Goal: Information Seeking & Learning: Learn about a topic

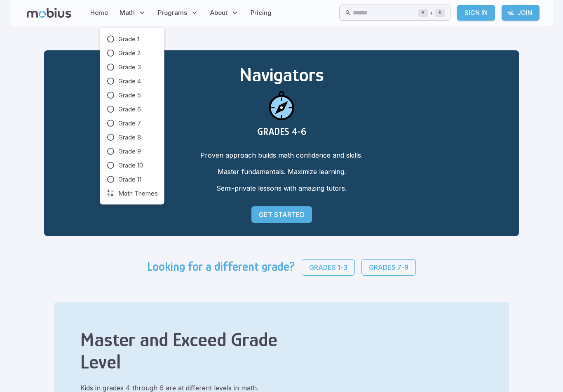
click at [136, 13] on p "Math" at bounding box center [133, 12] width 32 height 19
click at [112, 108] on icon at bounding box center [111, 109] width 8 height 8
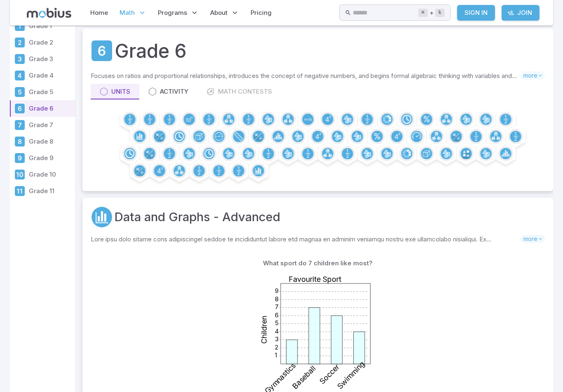
scroll to position [19, 0]
click at [216, 139] on circle at bounding box center [219, 136] width 8 height 8
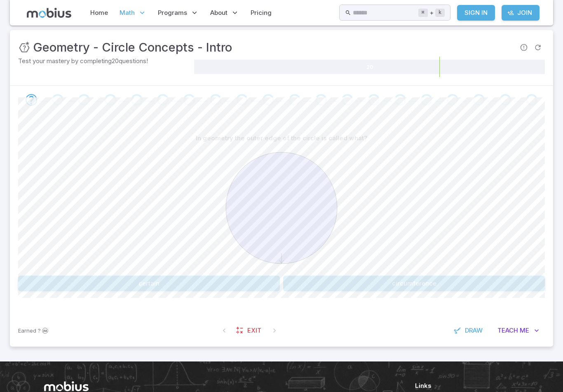
scroll to position [111, 0]
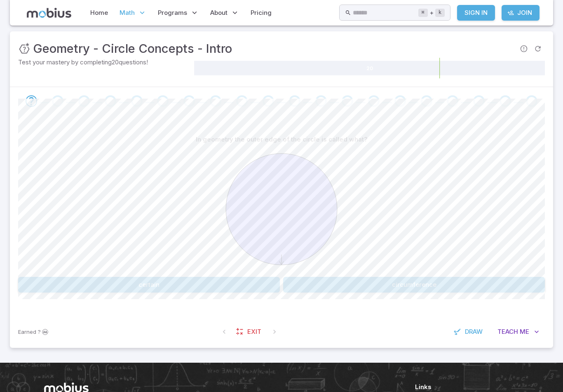
click at [212, 301] on div "In geometry the outer edge of the circle is called what? certain circumference …" at bounding box center [281, 215] width 527 height 200
click at [387, 291] on button "circumference" at bounding box center [414, 285] width 262 height 16
click at [189, 288] on button "It is a center" at bounding box center [149, 285] width 262 height 16
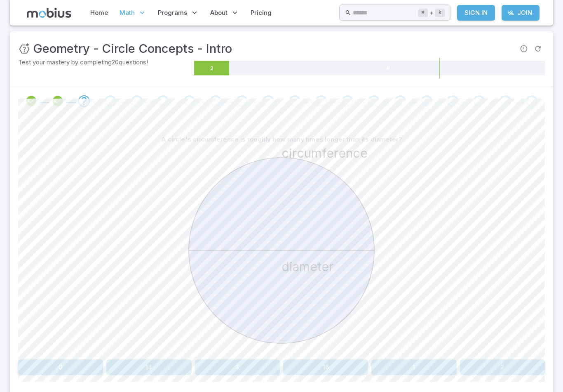
click at [73, 360] on button "0" at bounding box center [60, 367] width 85 height 16
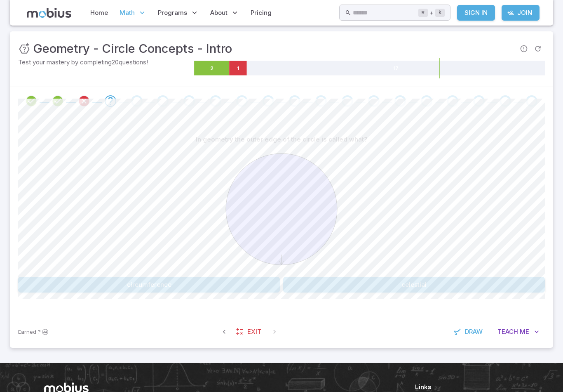
click at [197, 285] on button "circumference" at bounding box center [149, 285] width 262 height 16
click at [239, 289] on button "diameter" at bounding box center [237, 285] width 85 height 16
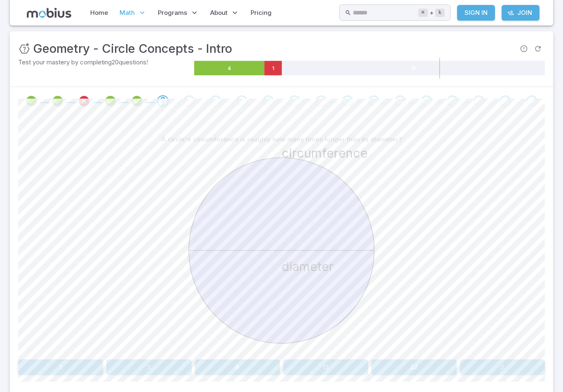
click at [142, 366] on button "3" at bounding box center [148, 367] width 85 height 16
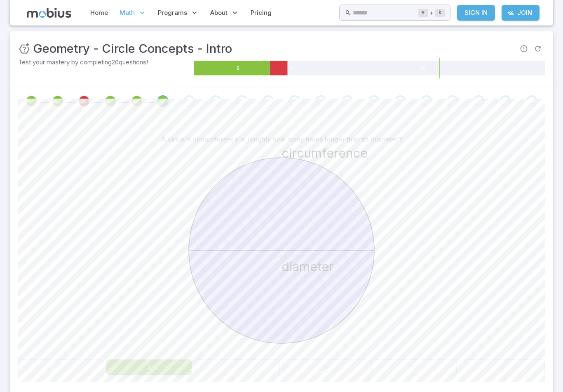
scroll to position [84, 0]
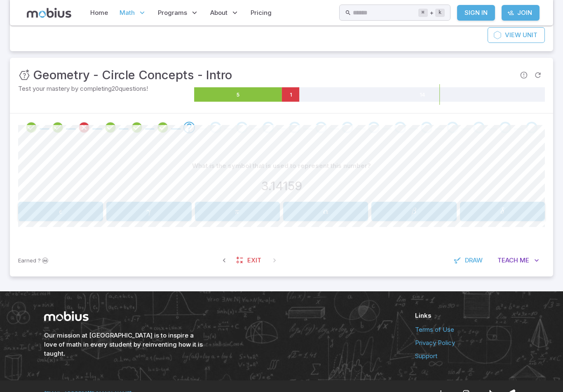
click at [243, 214] on span "π" at bounding box center [238, 211] width 80 height 11
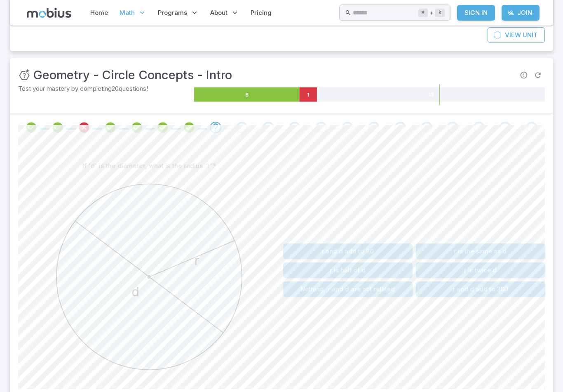
click at [129, 16] on span "Math" at bounding box center [127, 12] width 15 height 9
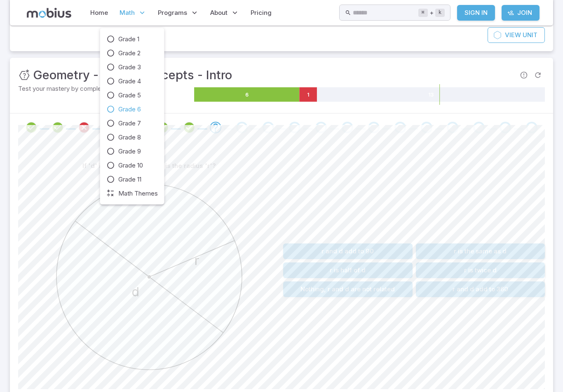
click at [111, 108] on icon at bounding box center [111, 109] width 8 height 8
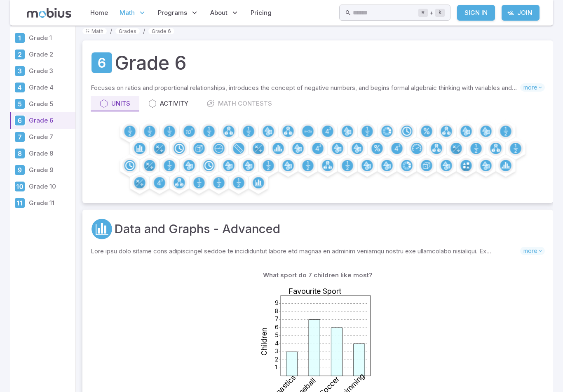
scroll to position [9, 0]
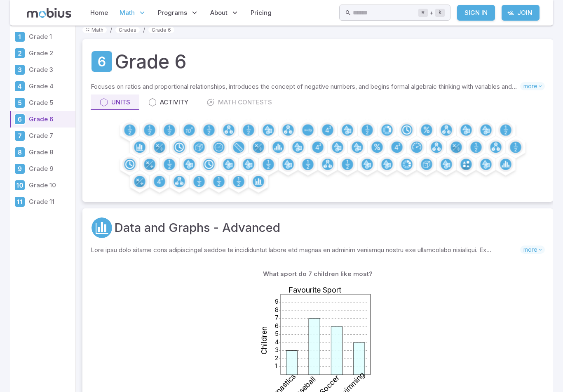
click at [153, 105] on icon at bounding box center [152, 102] width 8 height 8
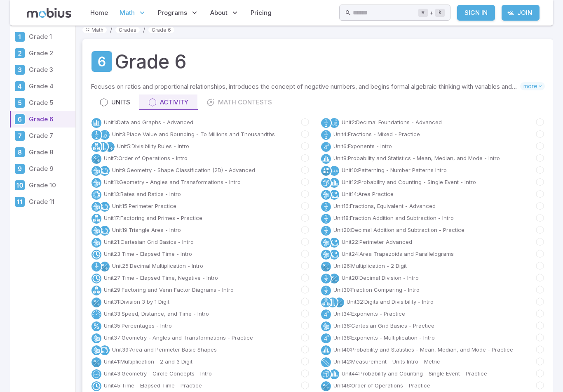
click at [112, 100] on div "Units" at bounding box center [115, 102] width 31 height 9
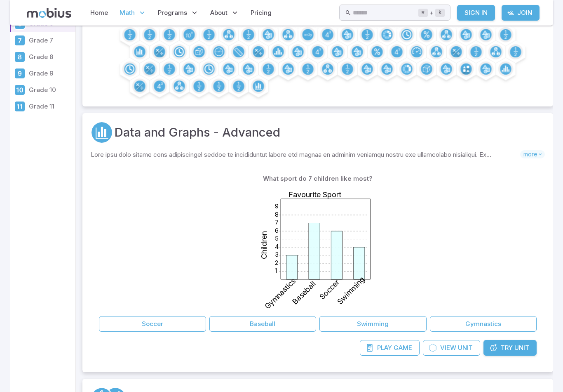
scroll to position [142, 0]
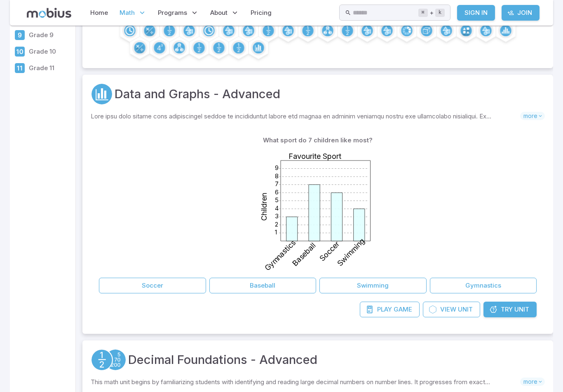
click at [450, 234] on div "1 2 3 4 5 6 7 8 9 Favourite Sport Children Gymnastics Baseball Soccer Swimming" at bounding box center [318, 211] width 438 height 126
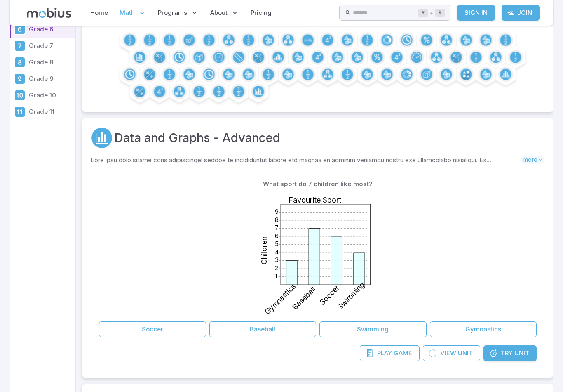
scroll to position [98, 0]
click at [260, 98] on div at bounding box center [258, 92] width 15 height 15
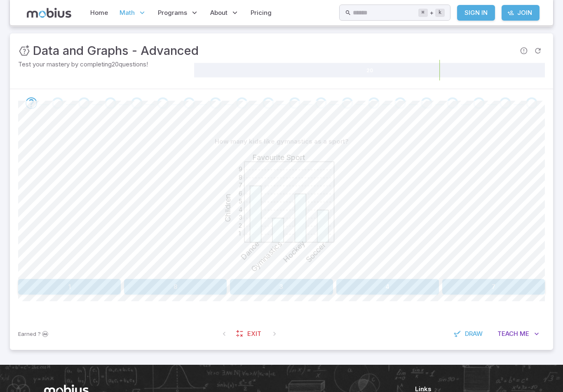
scroll to position [106, 0]
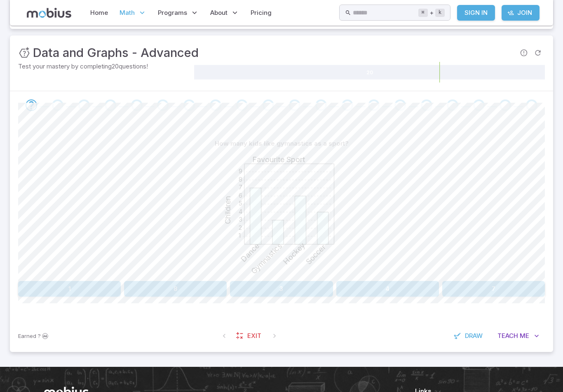
click at [293, 292] on button "3" at bounding box center [281, 289] width 103 height 16
click at [475, 290] on button "Volleyball" at bounding box center [480, 289] width 129 height 16
click at [345, 292] on button "Barcelona" at bounding box center [347, 289] width 129 height 16
click at [180, 294] on button "6" at bounding box center [175, 289] width 103 height 16
click at [319, 292] on button "11" at bounding box center [325, 289] width 85 height 16
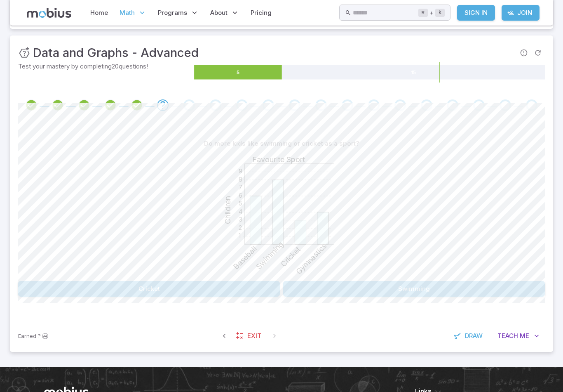
click at [360, 285] on button "Swimming" at bounding box center [414, 289] width 262 height 16
click at [183, 296] on button "Friday and Saturday" at bounding box center [175, 289] width 103 height 16
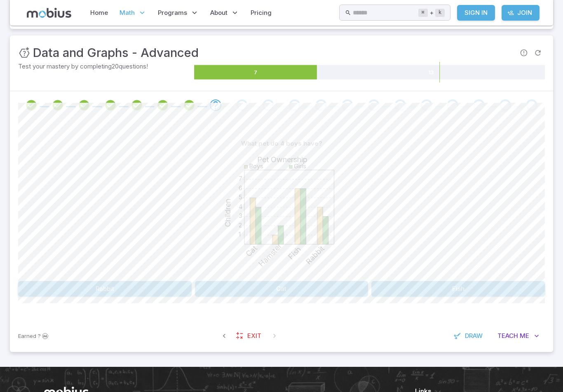
click at [128, 288] on button "Rabbit" at bounding box center [105, 289] width 174 height 16
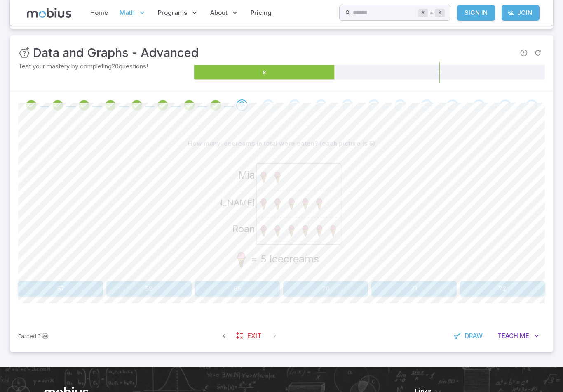
click at [242, 294] on button "65" at bounding box center [237, 289] width 85 height 16
click at [252, 290] on button "14" at bounding box center [237, 289] width 85 height 16
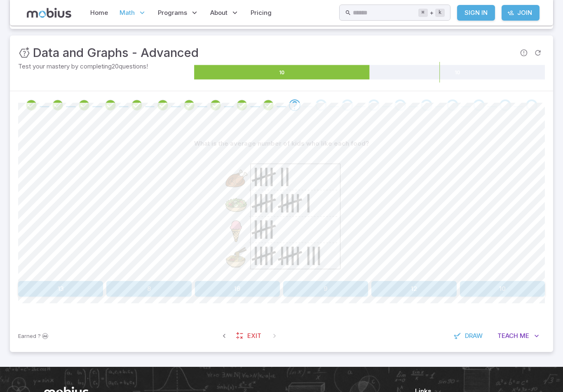
click at [316, 288] on button "9" at bounding box center [325, 289] width 85 height 16
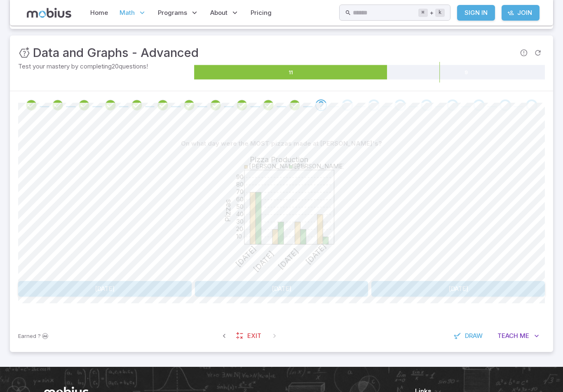
click at [128, 291] on button "Tuesday" at bounding box center [105, 289] width 174 height 16
click at [223, 295] on button "May / Toronto" at bounding box center [215, 289] width 129 height 16
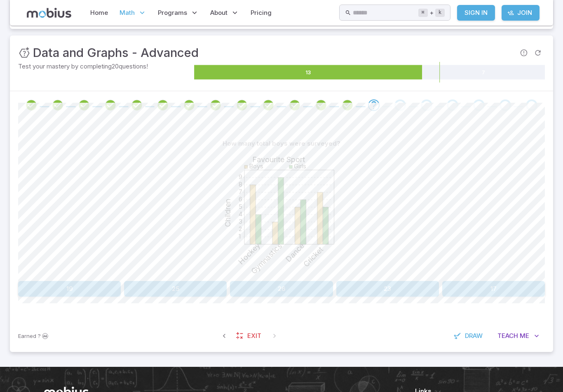
click at [386, 289] on button "23" at bounding box center [387, 289] width 103 height 16
click at [393, 292] on button "8" at bounding box center [387, 289] width 103 height 16
click at [260, 287] on button "12" at bounding box center [281, 289] width 103 height 16
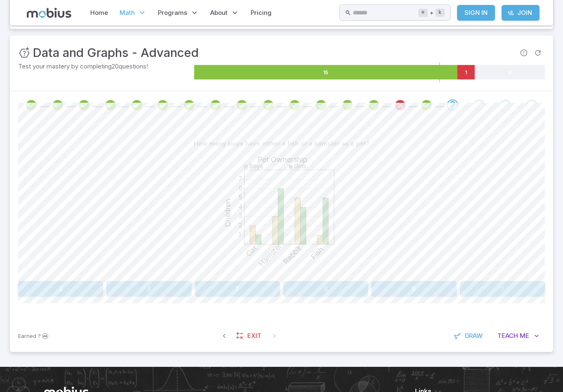
click at [151, 289] on button "4" at bounding box center [148, 289] width 85 height 16
click at [139, 290] on button "Girls / Volleyball" at bounding box center [149, 289] width 262 height 16
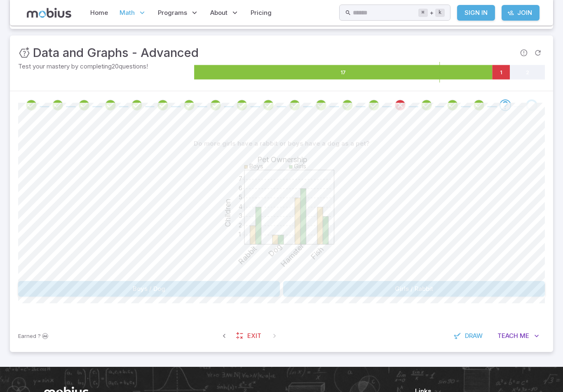
click at [319, 286] on button "Girls / Rabbit" at bounding box center [414, 289] width 262 height 16
click at [458, 286] on button "Frank's / Saturday" at bounding box center [459, 289] width 174 height 16
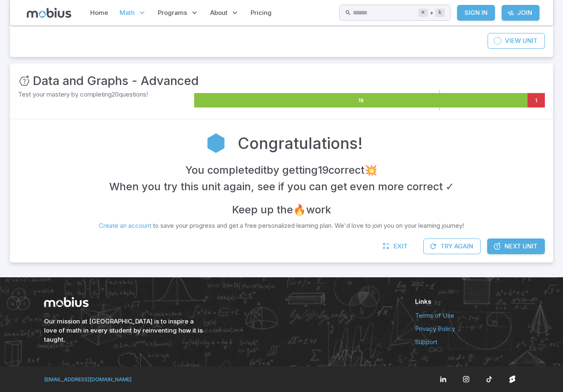
scroll to position [64, 0]
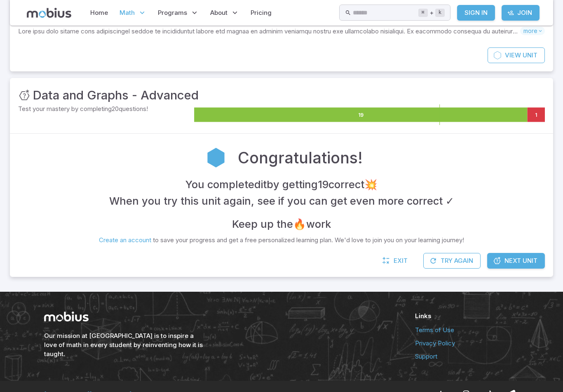
click at [524, 262] on span "Next Unit" at bounding box center [521, 260] width 33 height 9
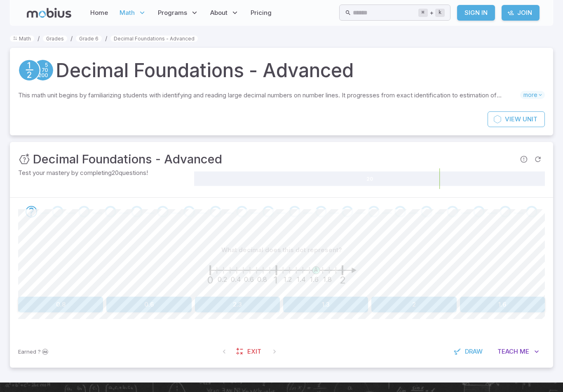
click at [98, 17] on link "Home" at bounding box center [99, 12] width 23 height 19
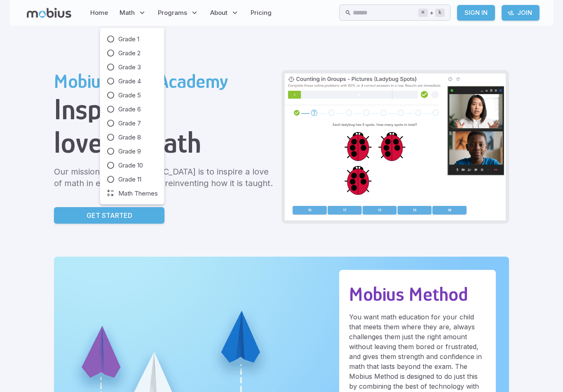
click at [140, 9] on icon at bounding box center [142, 13] width 8 height 8
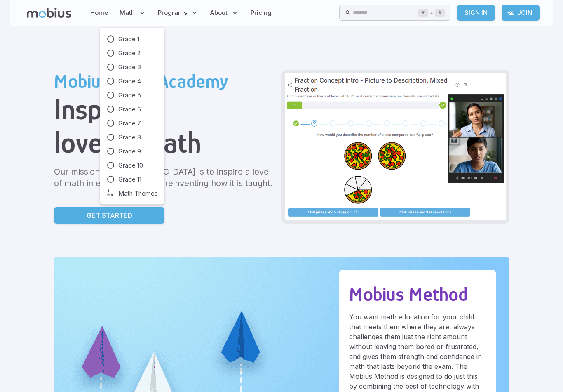
click at [109, 108] on icon at bounding box center [111, 109] width 8 height 8
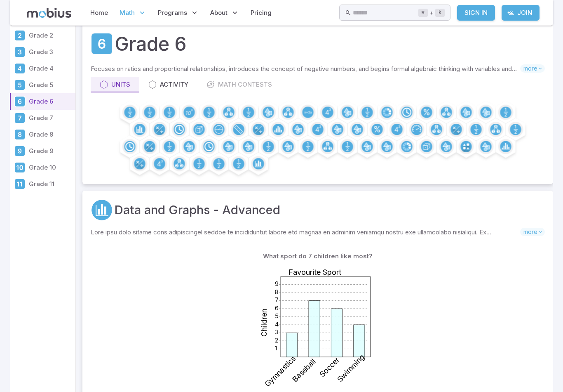
scroll to position [26, 0]
click at [169, 145] on circle at bounding box center [169, 146] width 11 height 11
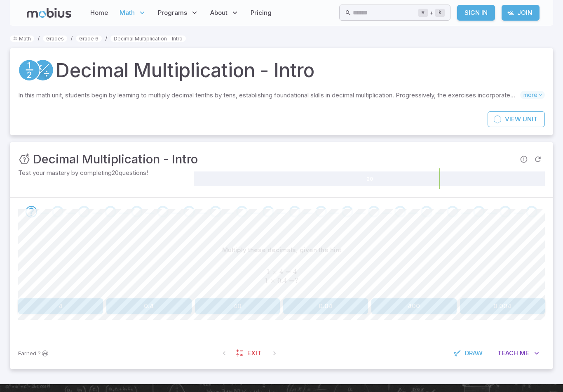
click at [515, 304] on button "0.004" at bounding box center [502, 306] width 85 height 16
click at [405, 310] on button "0.07" at bounding box center [414, 306] width 85 height 16
click at [526, 354] on span "Me" at bounding box center [524, 352] width 9 height 9
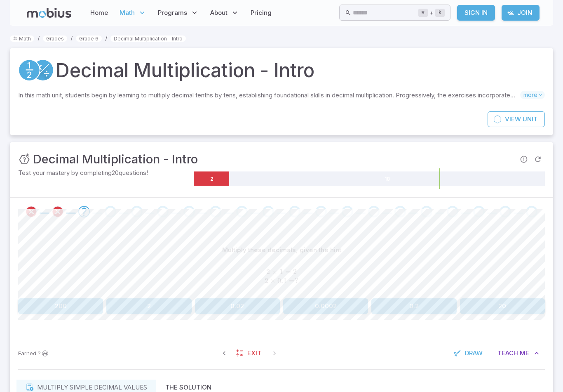
click at [405, 312] on button "0.2" at bounding box center [414, 306] width 85 height 16
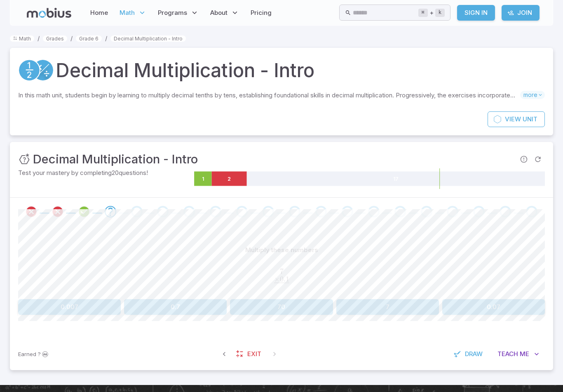
click at [198, 306] on button "0.7" at bounding box center [175, 307] width 103 height 16
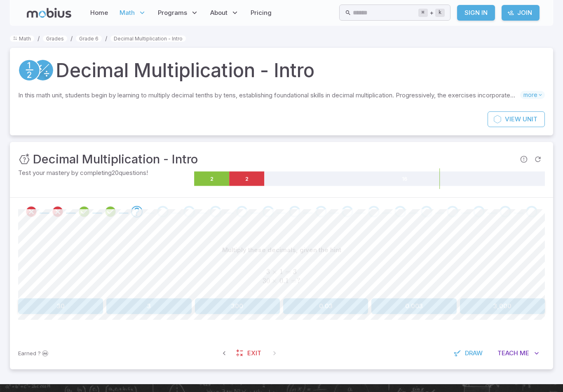
click at [420, 307] on button "0.003" at bounding box center [414, 306] width 85 height 16
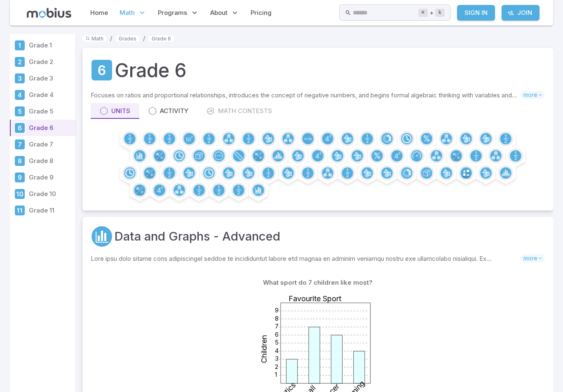
scroll to position [26, 0]
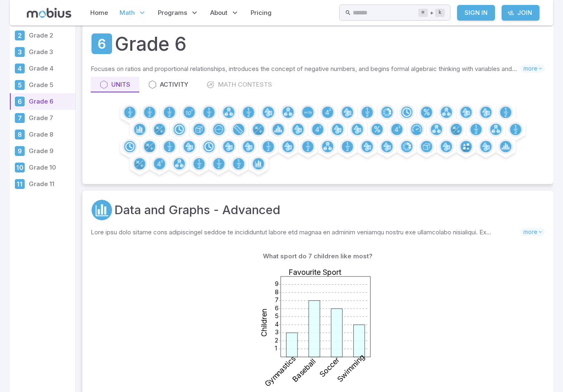
click at [197, 129] on circle at bounding box center [198, 129] width 11 height 11
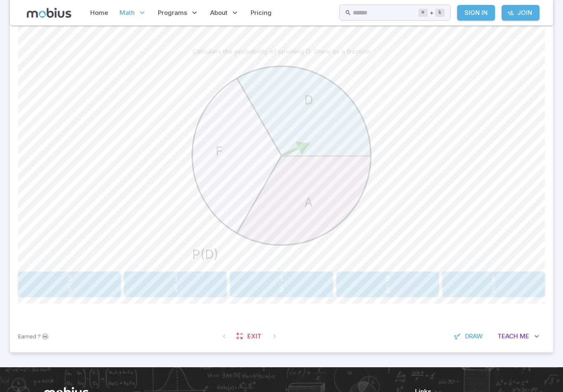
scroll to position [198, 0]
click at [298, 151] on icon at bounding box center [304, 111] width 134 height 89
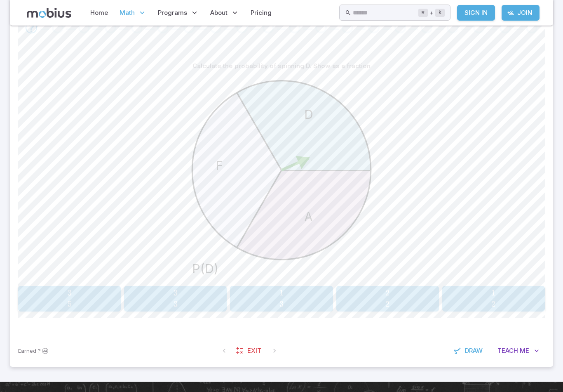
scroll to position [184, 0]
click at [96, 298] on span "5 3 ​" at bounding box center [70, 298] width 90 height 16
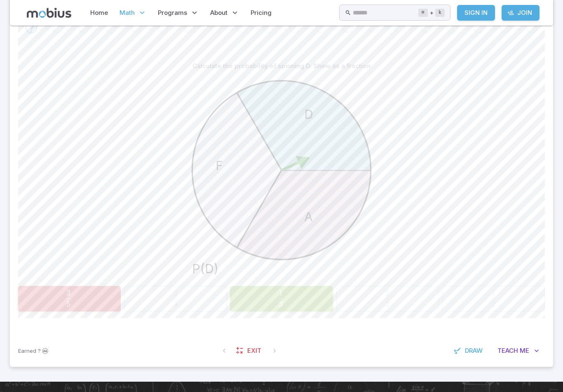
click at [285, 306] on span "3 1 ​" at bounding box center [281, 298] width 92 height 16
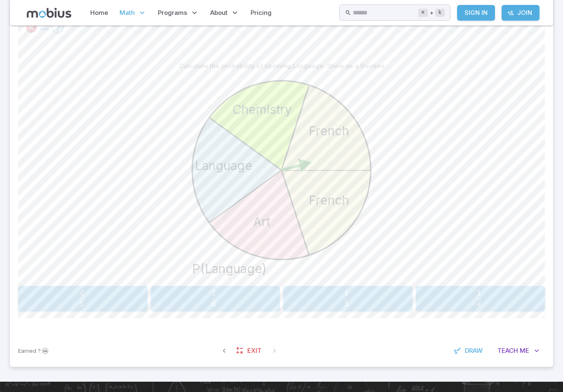
click at [287, 310] on button "1 5 \frac{1}{5} 5 1 ​" at bounding box center [347, 299] width 129 height 26
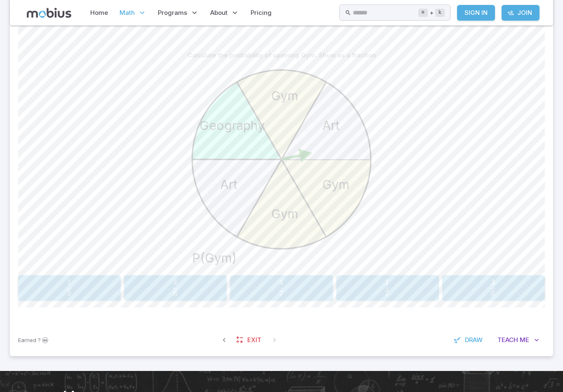
scroll to position [207, 0]
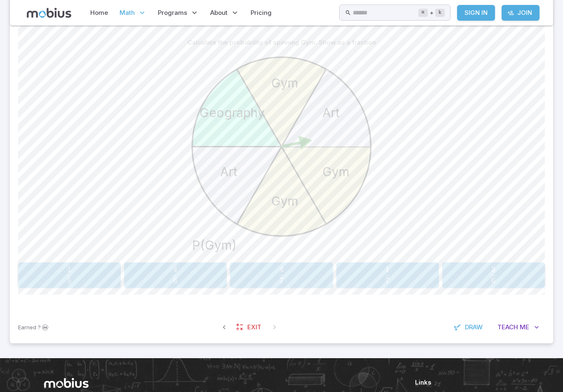
click at [100, 9] on link "Home" at bounding box center [99, 12] width 23 height 19
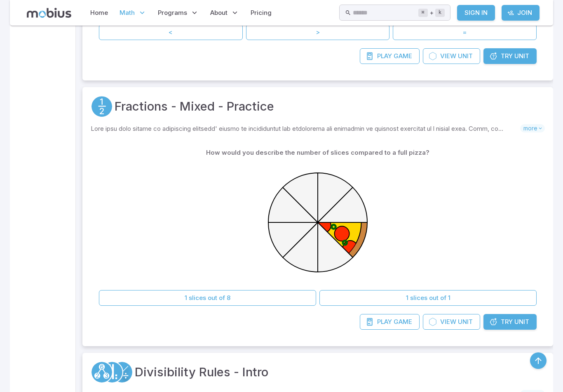
scroll to position [837, 0]
click at [374, 235] on icon at bounding box center [318, 223] width 124 height 124
click at [441, 294] on button "1 slices out of 1" at bounding box center [428, 298] width 217 height 16
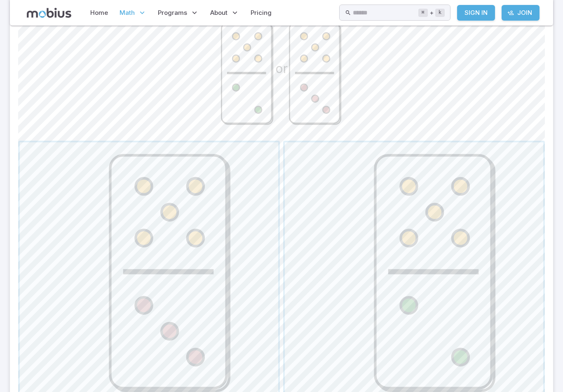
scroll to position [246, 0]
click at [420, 310] on span "button" at bounding box center [414, 272] width 259 height 259
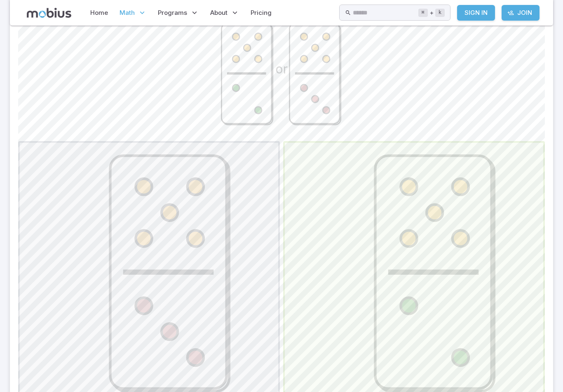
click at [425, 328] on span "button" at bounding box center [414, 272] width 259 height 259
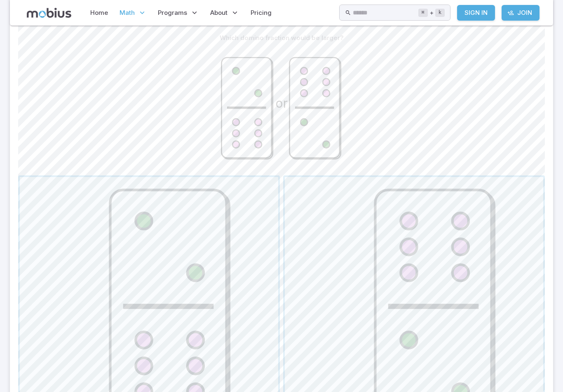
scroll to position [211, 0]
click at [460, 296] on span "button" at bounding box center [414, 307] width 259 height 259
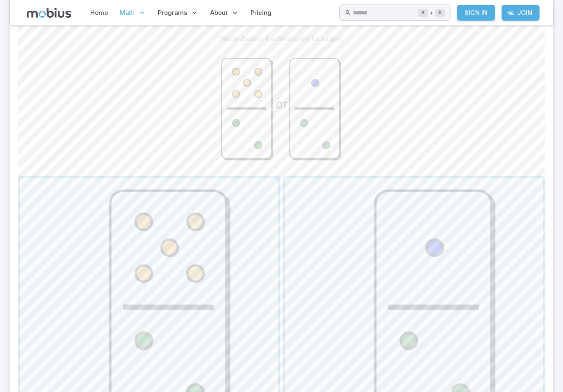
click at [187, 265] on span "button" at bounding box center [149, 307] width 259 height 259
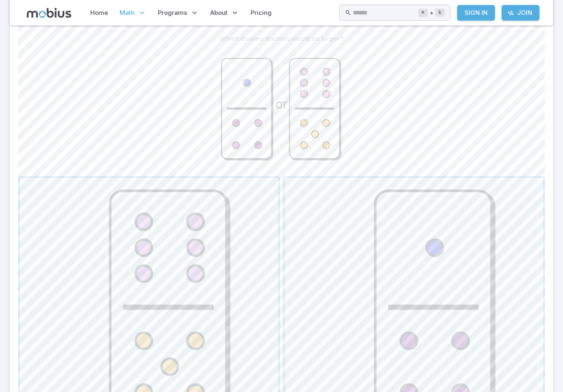
click at [446, 295] on span "button" at bounding box center [414, 307] width 259 height 259
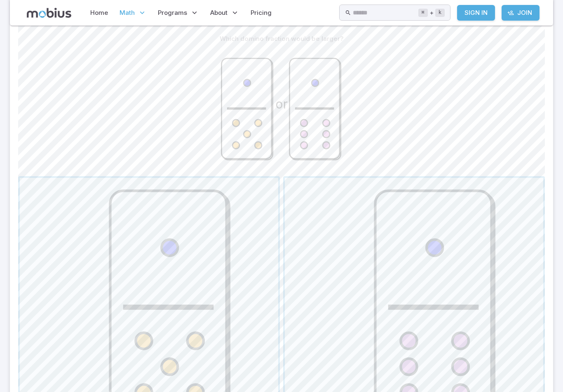
click at [435, 342] on span "button" at bounding box center [414, 307] width 259 height 259
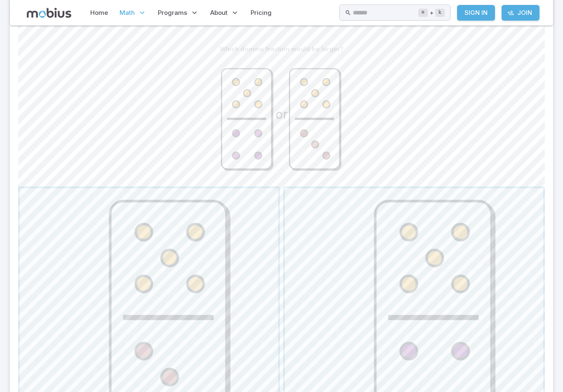
scroll to position [201, 0]
click at [207, 313] on span "button" at bounding box center [149, 317] width 259 height 259
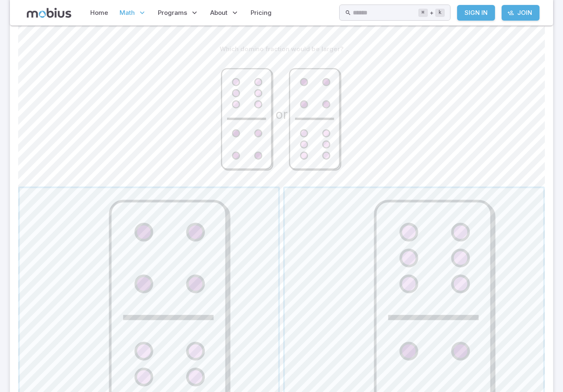
click at [206, 314] on span "button" at bounding box center [149, 317] width 259 height 259
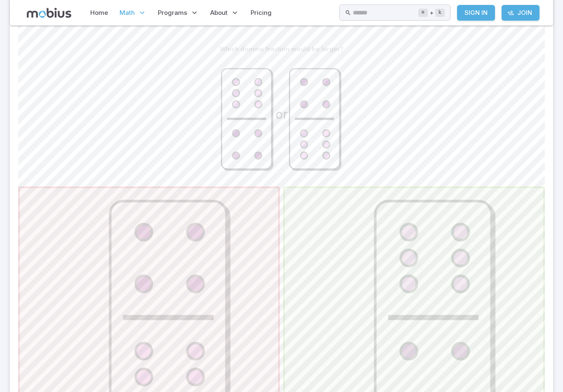
click at [212, 325] on span "button" at bounding box center [149, 317] width 259 height 259
click at [219, 330] on span "button" at bounding box center [149, 317] width 259 height 259
click at [223, 327] on span "button" at bounding box center [149, 317] width 259 height 259
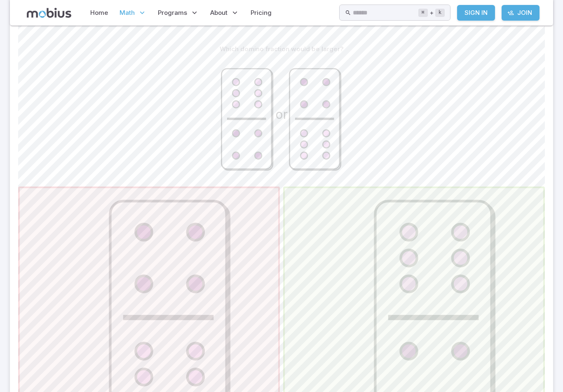
click at [223, 327] on span "button" at bounding box center [149, 317] width 259 height 259
click at [228, 335] on span "button" at bounding box center [149, 317] width 259 height 259
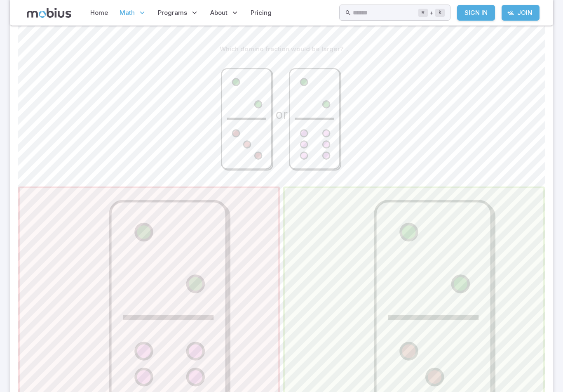
click at [229, 337] on span "button" at bounding box center [149, 317] width 259 height 259
click at [232, 339] on span "button" at bounding box center [149, 317] width 259 height 259
click at [232, 338] on span "button" at bounding box center [149, 317] width 259 height 259
click at [235, 340] on span "button" at bounding box center [149, 317] width 259 height 259
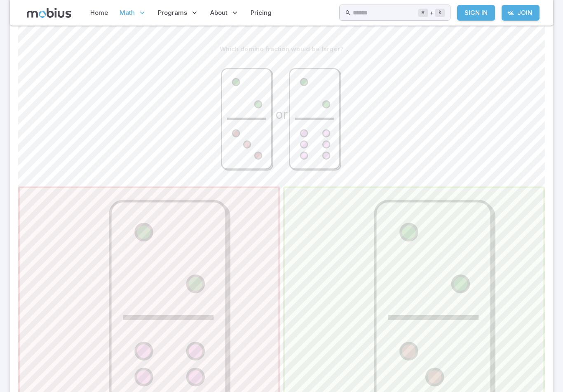
click at [235, 339] on span "button" at bounding box center [149, 317] width 259 height 259
click at [242, 343] on span "button" at bounding box center [149, 317] width 259 height 259
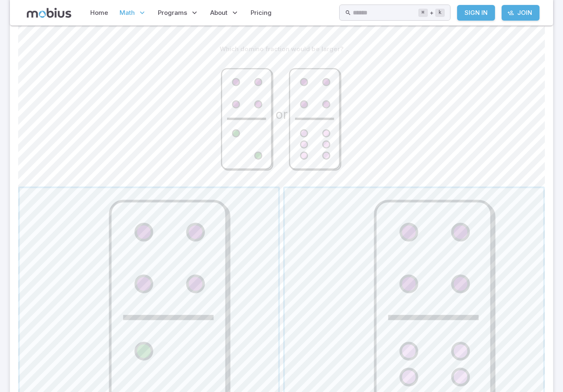
click at [338, 321] on span "button" at bounding box center [414, 317] width 259 height 259
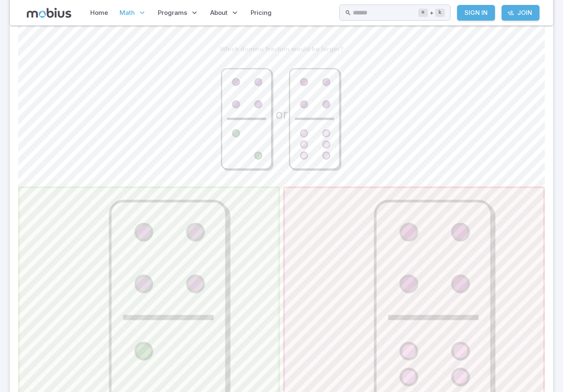
click at [341, 322] on span "button" at bounding box center [414, 317] width 259 height 259
click at [239, 309] on span "button" at bounding box center [149, 317] width 259 height 259
click at [239, 308] on span "button" at bounding box center [149, 317] width 259 height 259
click at [238, 318] on span "button" at bounding box center [149, 317] width 259 height 259
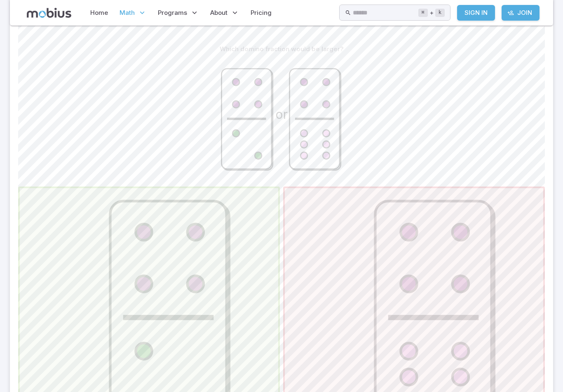
click at [247, 323] on span "button" at bounding box center [149, 317] width 259 height 259
click at [245, 323] on span "button" at bounding box center [149, 317] width 259 height 259
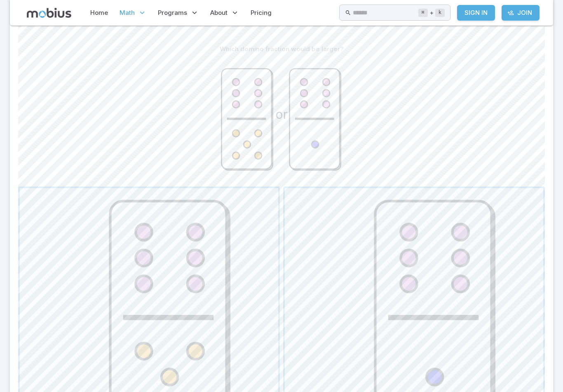
click at [245, 323] on span "button" at bounding box center [149, 317] width 259 height 259
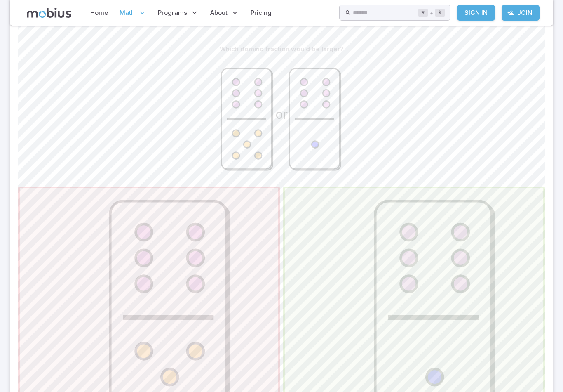
click at [332, 312] on span "button" at bounding box center [414, 317] width 259 height 259
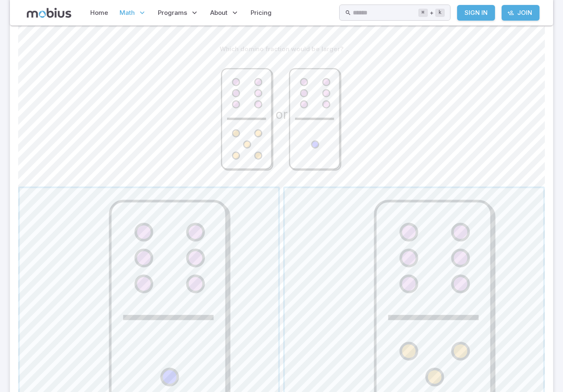
click at [345, 327] on span "button" at bounding box center [414, 317] width 259 height 259
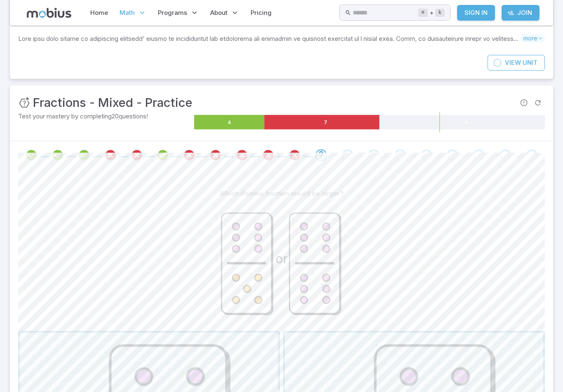
scroll to position [58, 0]
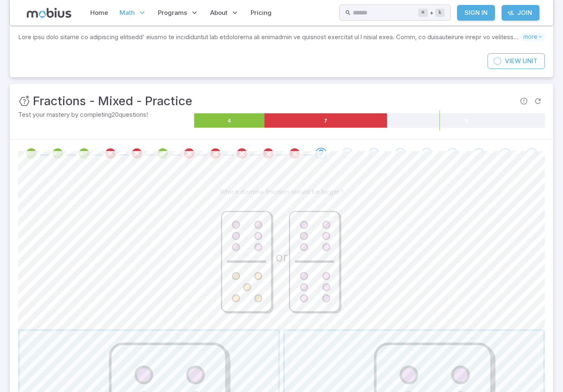
click at [102, 4] on link "Home" at bounding box center [99, 12] width 23 height 19
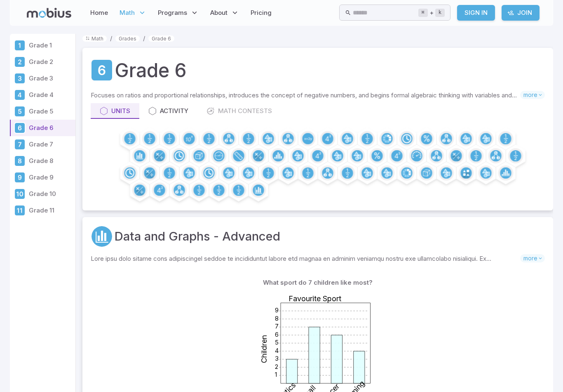
click at [268, 144] on circle at bounding box center [268, 138] width 11 height 11
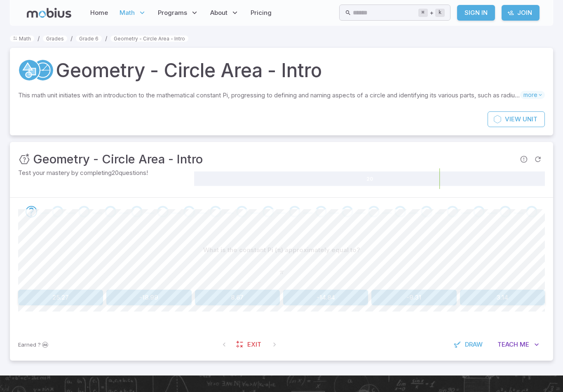
click at [128, 11] on span "Math" at bounding box center [127, 12] width 15 height 9
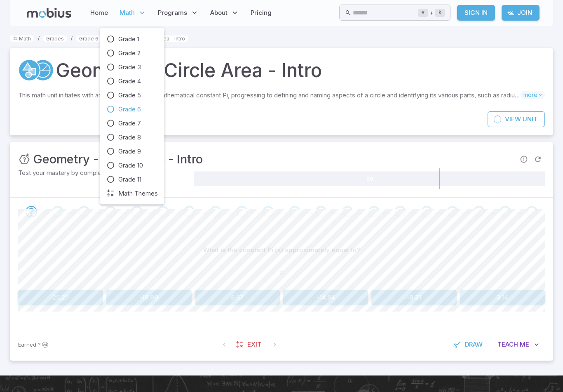
click at [115, 110] on link "Grade 6" at bounding box center [132, 109] width 51 height 9
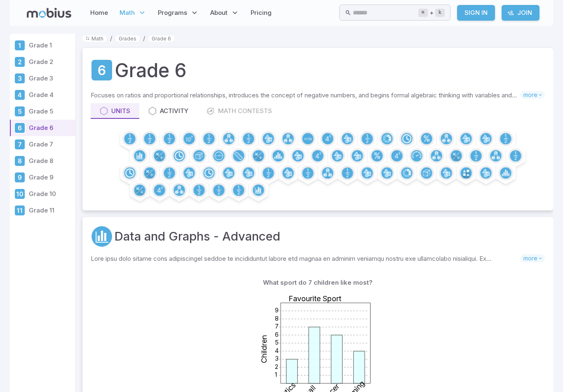
click at [311, 133] on icon at bounding box center [307, 138] width 11 height 11
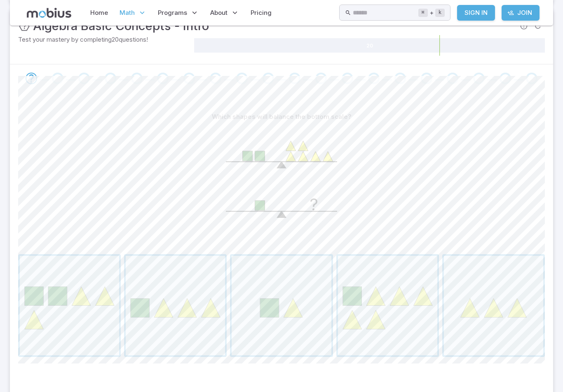
scroll to position [133, 0]
click at [399, 331] on span "button" at bounding box center [387, 305] width 99 height 99
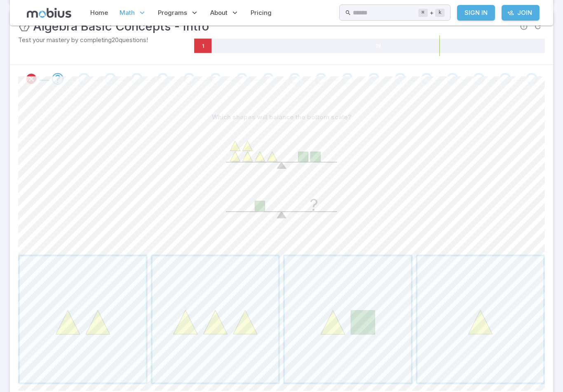
click at [470, 339] on span "button" at bounding box center [481, 319] width 126 height 126
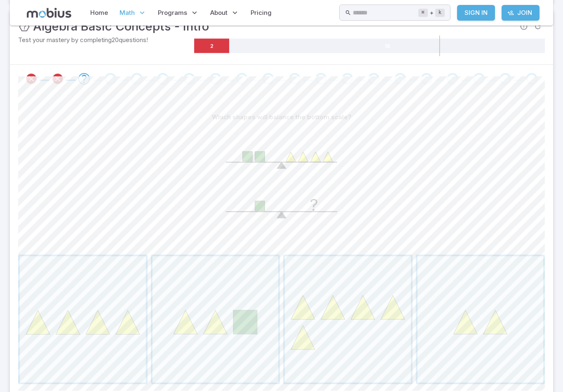
scroll to position [133, 0]
click at [94, 352] on span "button" at bounding box center [83, 319] width 126 height 126
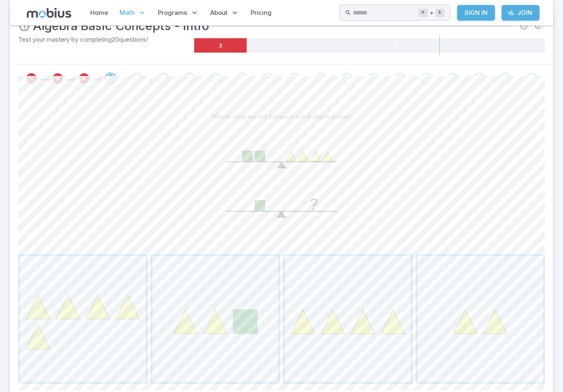
click at [495, 354] on span "button" at bounding box center [481, 319] width 126 height 126
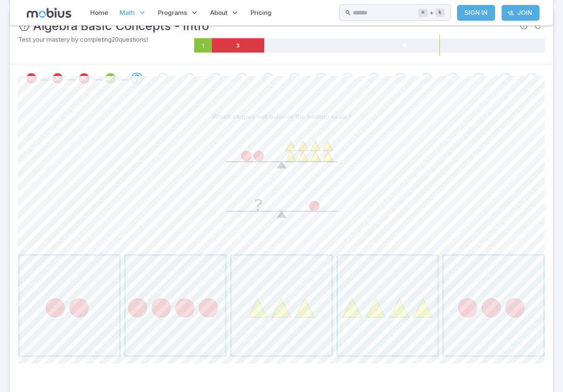
click at [299, 332] on span "button" at bounding box center [281, 305] width 99 height 99
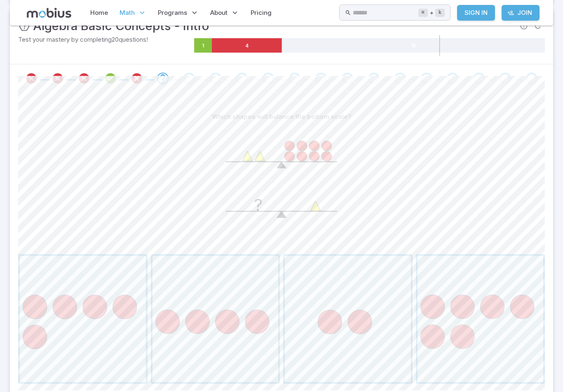
click at [367, 314] on span "button" at bounding box center [348, 319] width 126 height 126
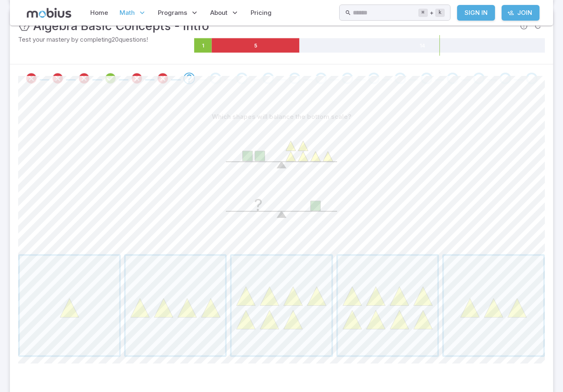
click at [209, 321] on span "button" at bounding box center [175, 305] width 99 height 99
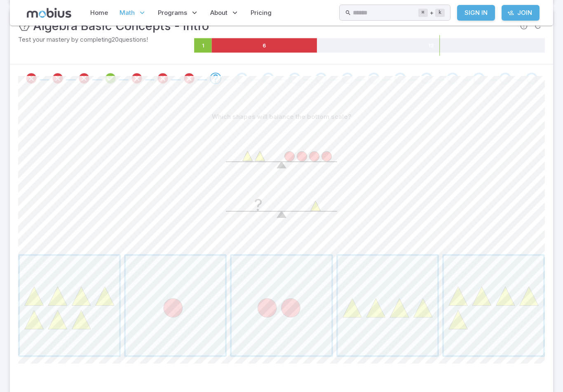
click at [130, 16] on span "Math" at bounding box center [127, 12] width 15 height 9
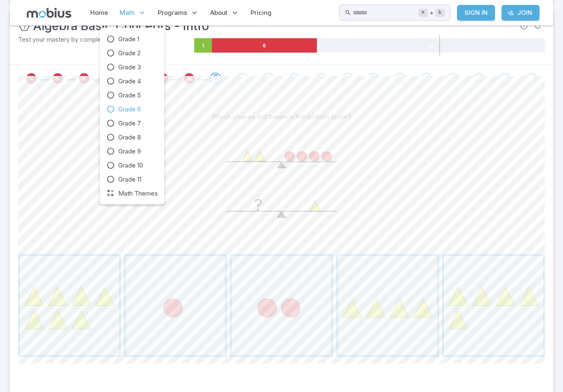
click at [115, 112] on link "Grade 6" at bounding box center [132, 109] width 51 height 9
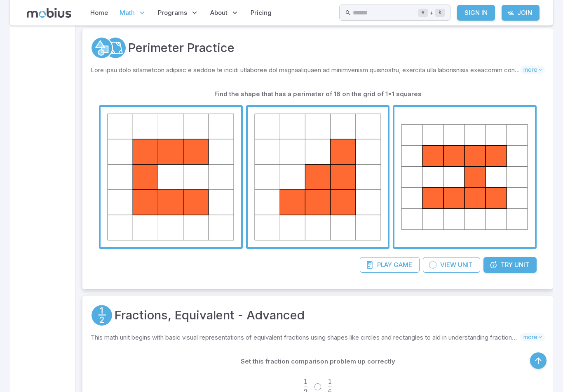
scroll to position [3587, 0]
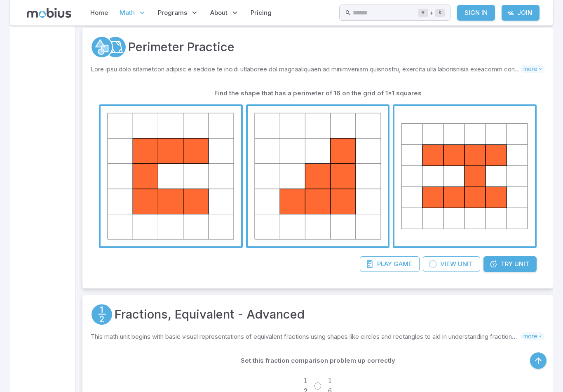
click at [467, 164] on span "button" at bounding box center [465, 176] width 141 height 141
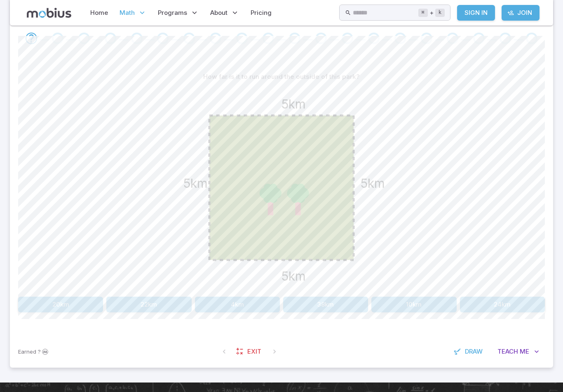
scroll to position [173, 0]
click at [425, 306] on button "10km" at bounding box center [414, 304] width 85 height 16
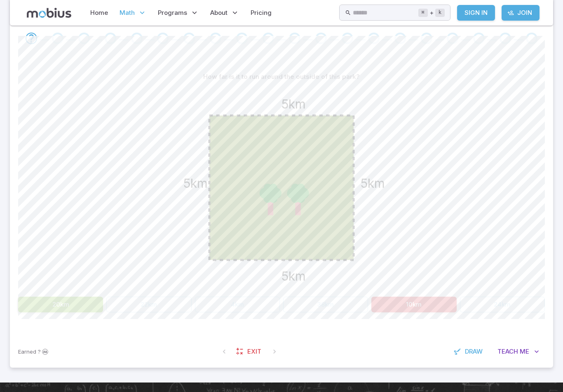
click at [77, 307] on button "20km" at bounding box center [60, 304] width 85 height 16
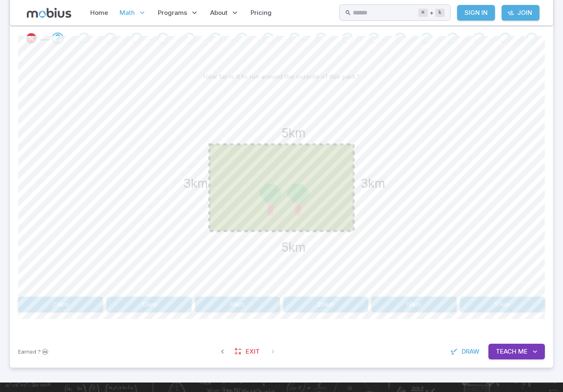
click at [343, 308] on button "24km" at bounding box center [325, 304] width 85 height 16
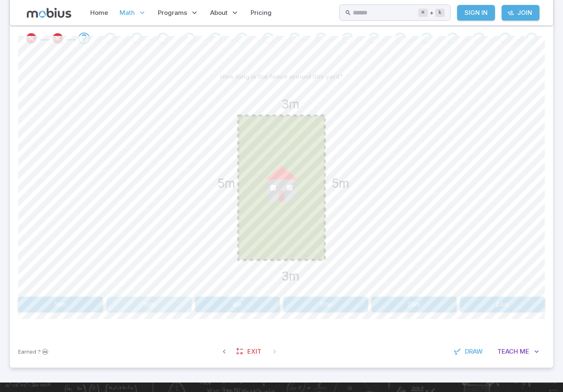
click at [132, 306] on button "16m" at bounding box center [148, 304] width 85 height 16
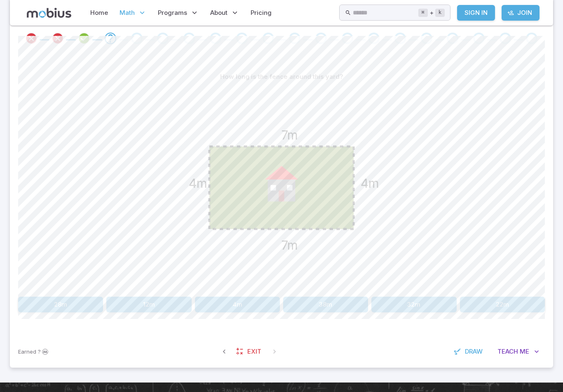
click at [503, 309] on button "22m" at bounding box center [502, 304] width 85 height 16
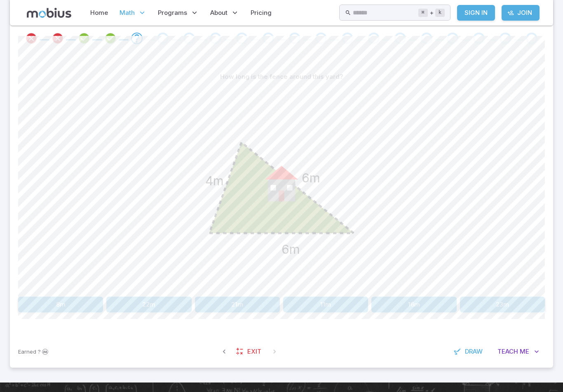
click at [221, 300] on button "21m" at bounding box center [237, 304] width 85 height 16
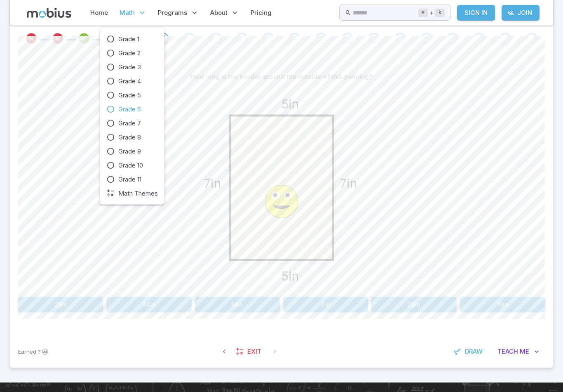
click at [129, 7] on p "Math" at bounding box center [133, 12] width 32 height 19
click at [111, 107] on icon at bounding box center [111, 109] width 8 height 8
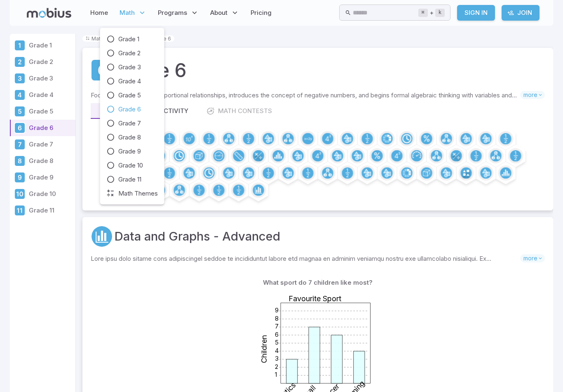
click at [130, 18] on p "Math" at bounding box center [133, 12] width 32 height 19
click at [117, 196] on link "Math Themes" at bounding box center [132, 193] width 51 height 9
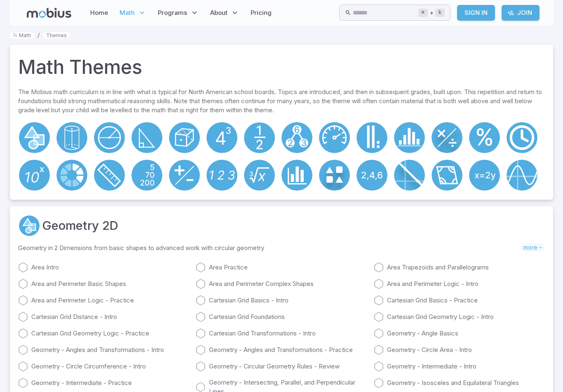
click at [332, 184] on circle at bounding box center [334, 175] width 31 height 31
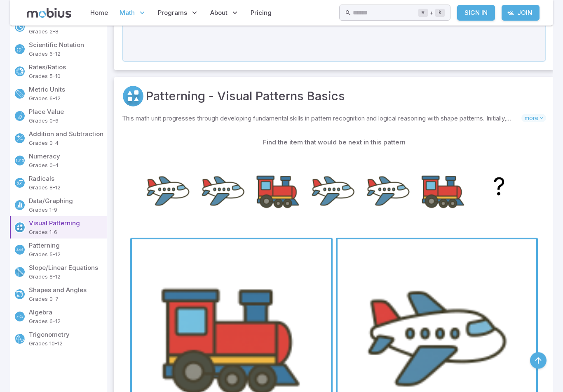
scroll to position [311, 0]
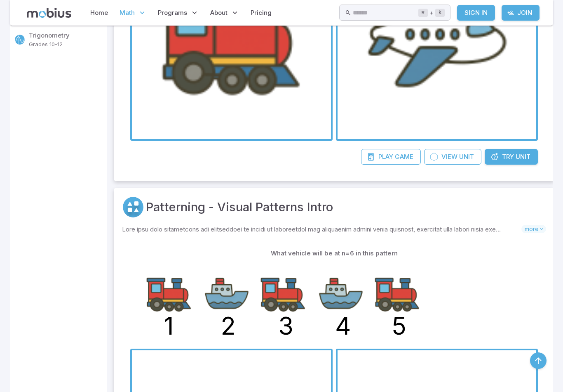
click at [278, 309] on image at bounding box center [283, 293] width 51 height 51
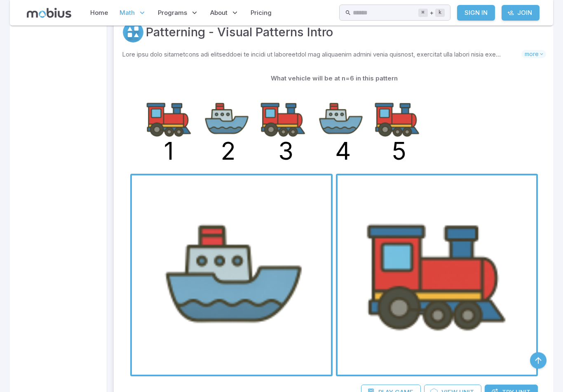
scroll to position [785, 0]
click at [296, 325] on span "button" at bounding box center [231, 274] width 199 height 199
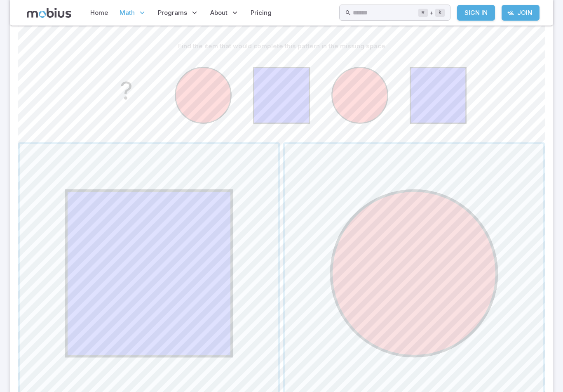
scroll to position [203, 0]
click at [203, 275] on span "button" at bounding box center [149, 273] width 259 height 259
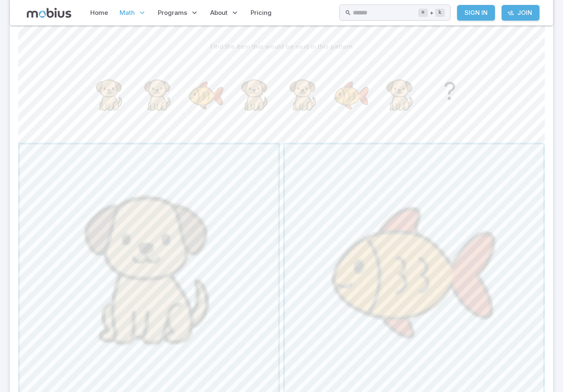
click at [204, 305] on span "button" at bounding box center [149, 273] width 259 height 259
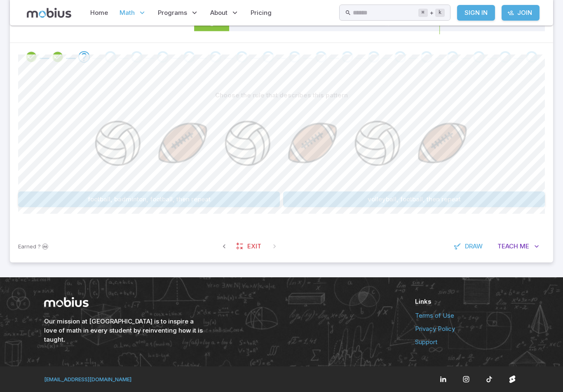
scroll to position [141, 0]
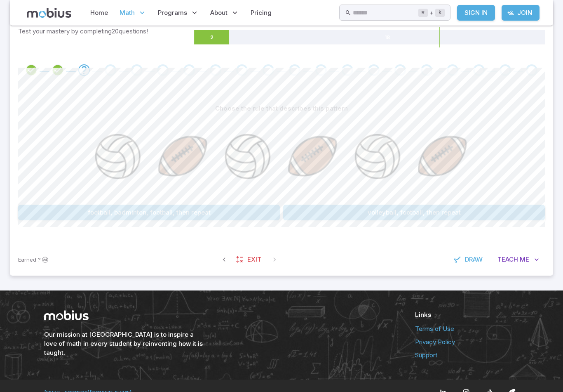
click at [412, 215] on button "volleyball, football, then repeat" at bounding box center [414, 213] width 262 height 16
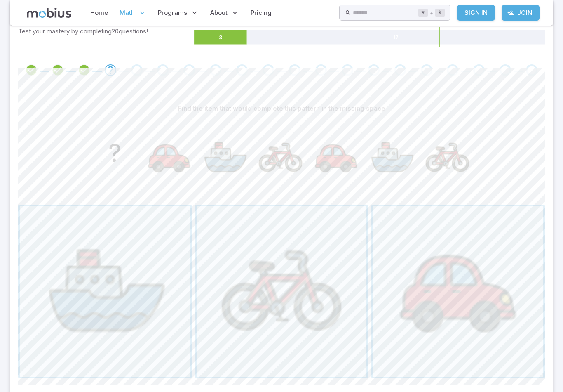
click at [454, 360] on span "button" at bounding box center [458, 291] width 170 height 170
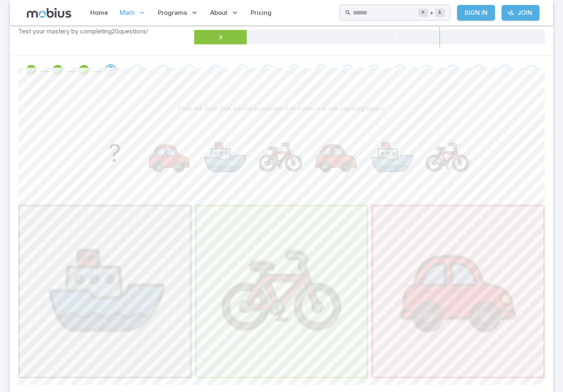
click at [346, 343] on span "button" at bounding box center [282, 291] width 170 height 170
click at [346, 346] on span "button" at bounding box center [282, 291] width 170 height 170
click at [345, 346] on span "button" at bounding box center [282, 291] width 170 height 170
click at [352, 348] on span "button" at bounding box center [282, 291] width 170 height 170
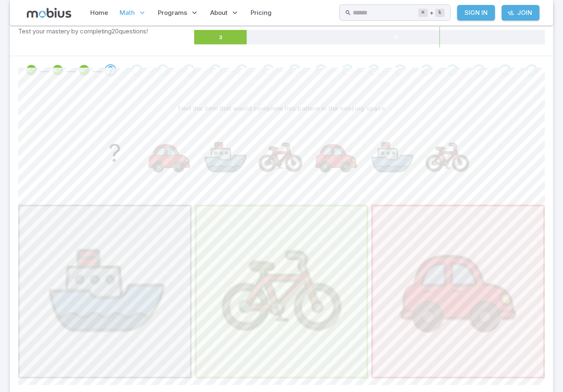
click at [352, 348] on span "button" at bounding box center [282, 291] width 170 height 170
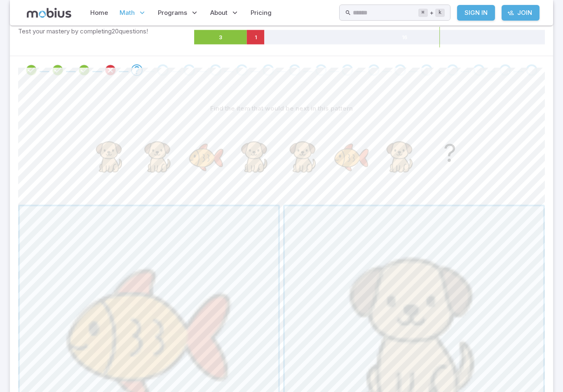
click at [346, 314] on span "button" at bounding box center [414, 335] width 259 height 259
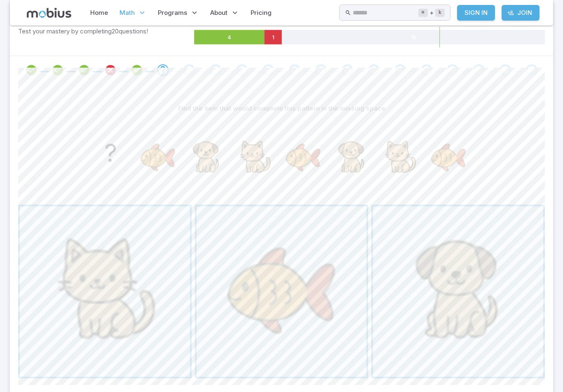
click at [120, 295] on span "button" at bounding box center [105, 291] width 170 height 170
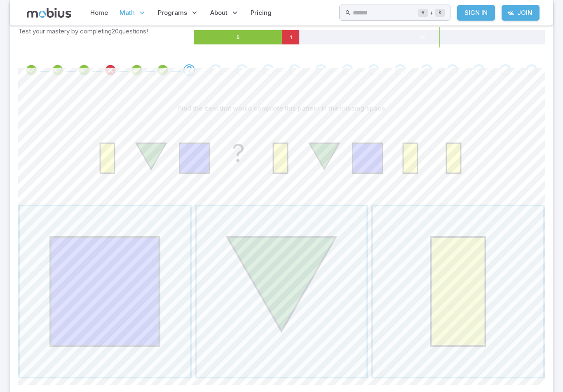
click at [469, 294] on span "button" at bounding box center [458, 291] width 170 height 170
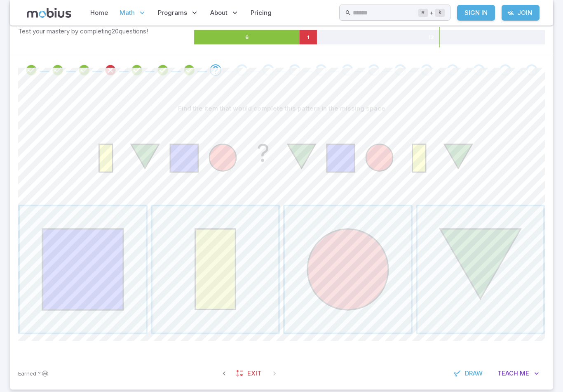
click at [231, 298] on span "button" at bounding box center [216, 269] width 126 height 126
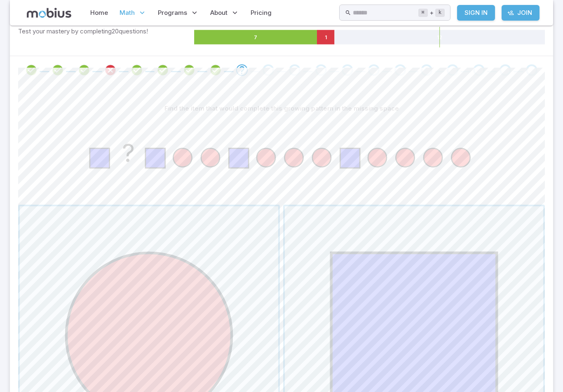
click at [191, 347] on span "button" at bounding box center [149, 335] width 259 height 259
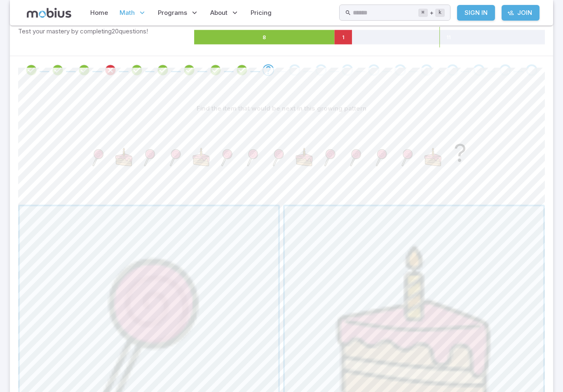
click at [271, 315] on span "button" at bounding box center [149, 335] width 259 height 259
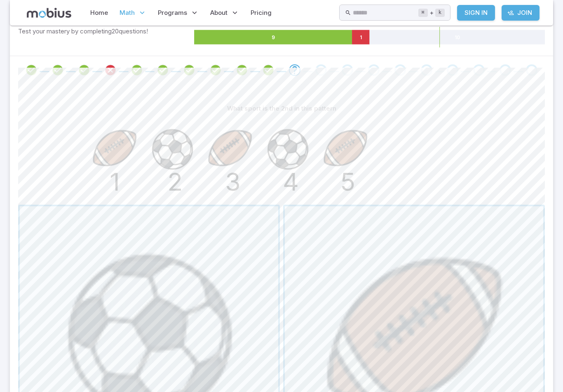
click at [252, 331] on span "button" at bounding box center [149, 335] width 259 height 259
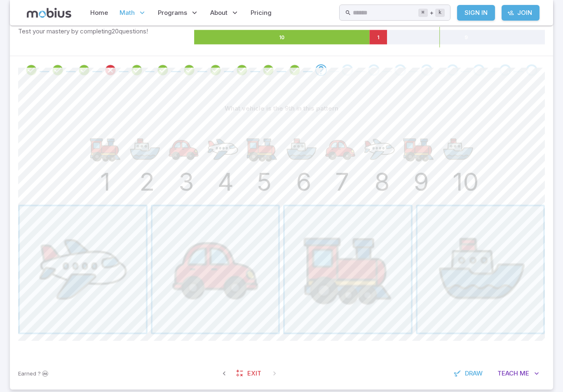
click at [357, 300] on span "button" at bounding box center [348, 269] width 126 height 126
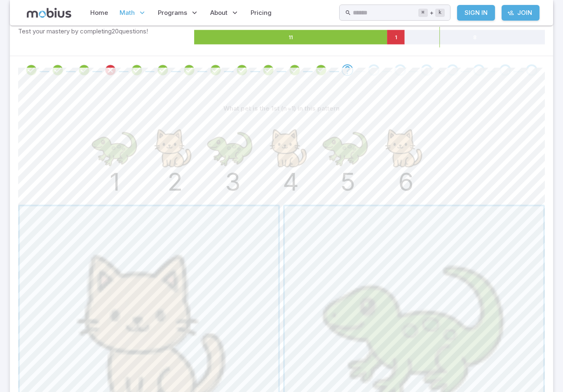
click at [431, 316] on span "button" at bounding box center [414, 335] width 259 height 259
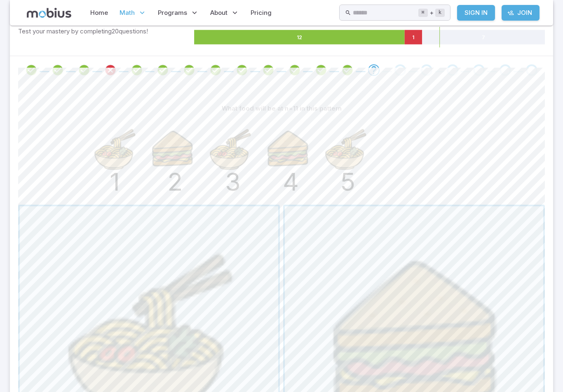
click at [213, 342] on span "button" at bounding box center [149, 335] width 259 height 259
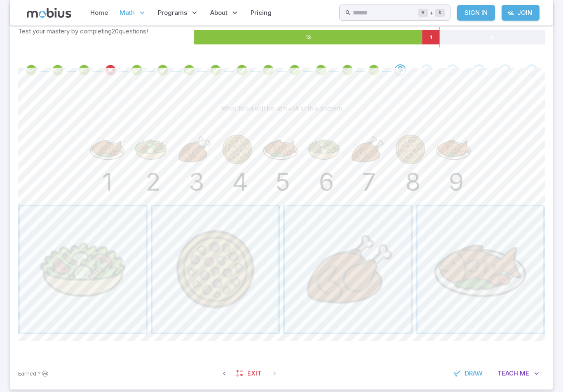
click at [76, 268] on span "button" at bounding box center [83, 269] width 126 height 126
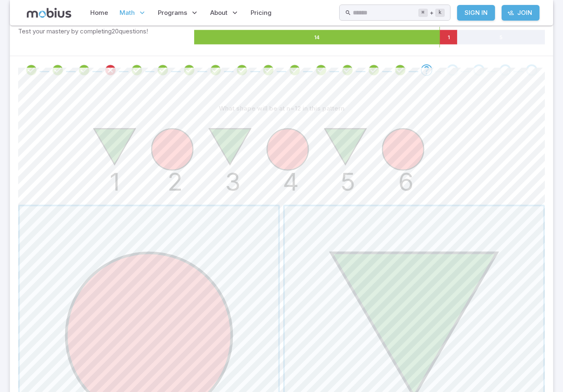
click at [226, 239] on span "button" at bounding box center [149, 335] width 259 height 259
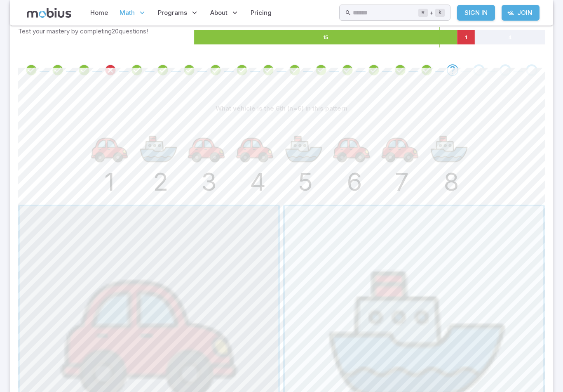
click at [216, 253] on span "button" at bounding box center [149, 335] width 259 height 259
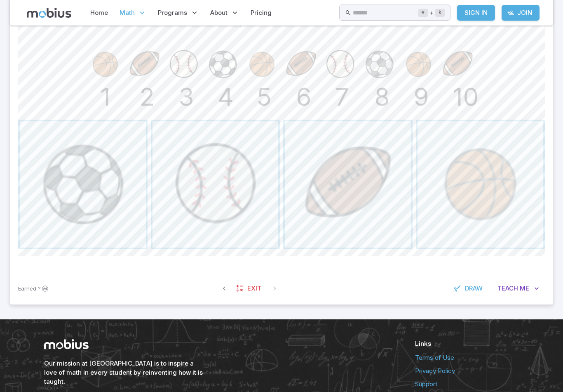
click at [506, 188] on span "button" at bounding box center [481, 185] width 126 height 126
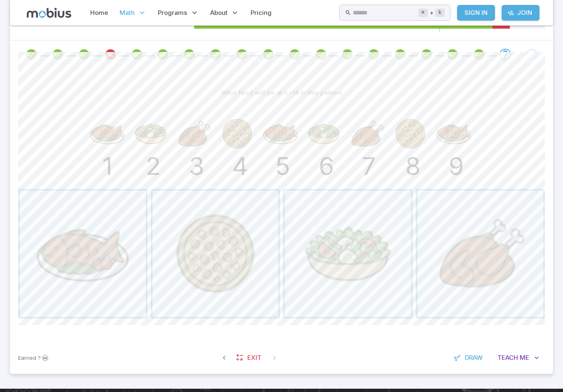
scroll to position [157, 0]
click at [328, 259] on span "button" at bounding box center [348, 254] width 126 height 126
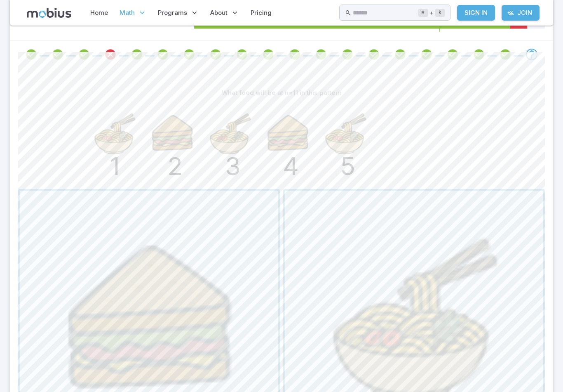
click at [350, 242] on span "button" at bounding box center [414, 320] width 259 height 259
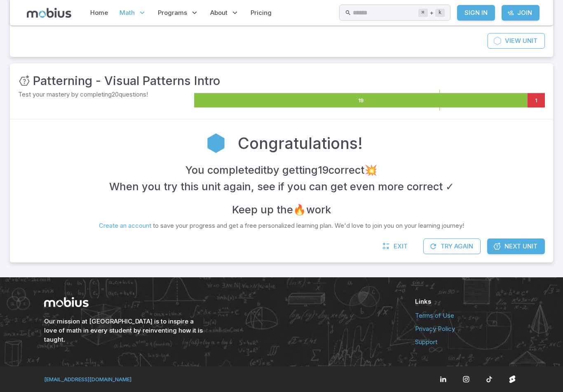
scroll to position [64, 0]
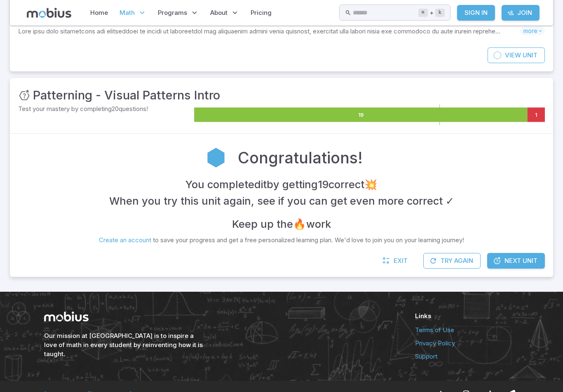
click at [129, 8] on span "Math" at bounding box center [127, 12] width 15 height 9
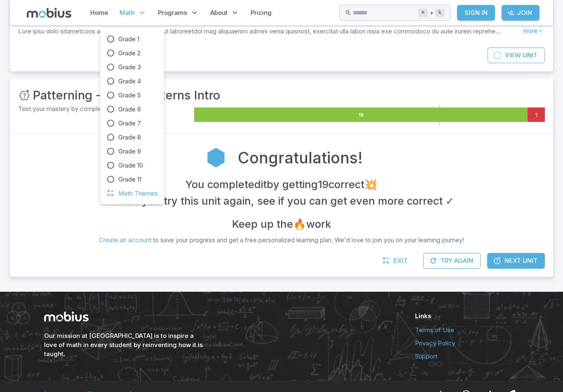
click at [108, 108] on icon at bounding box center [111, 109] width 8 height 8
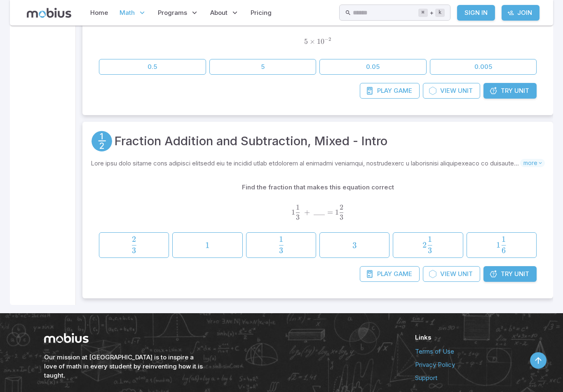
scroll to position [15917, 0]
